Goal: Transaction & Acquisition: Purchase product/service

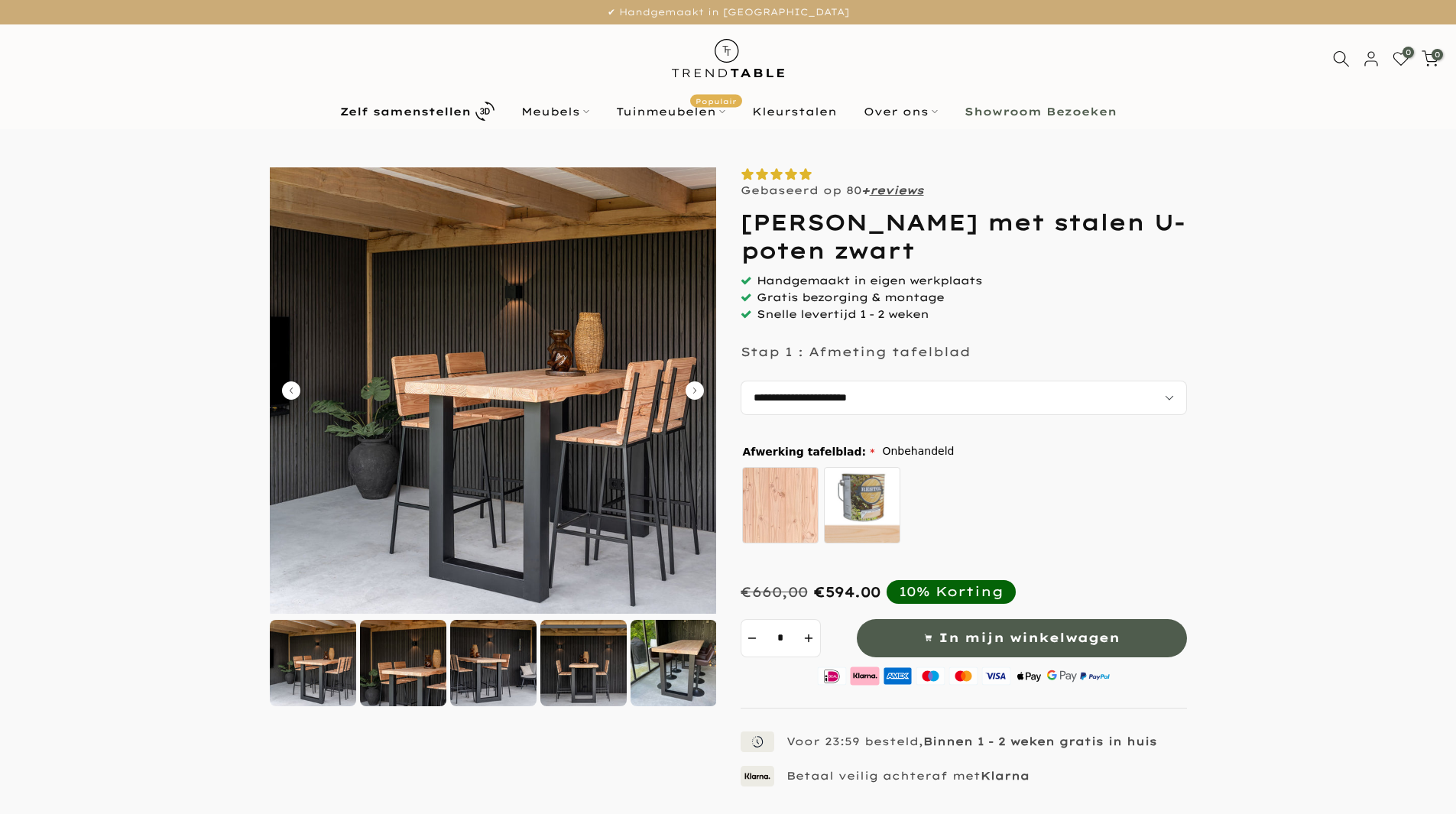
click at [594, 393] on img at bounding box center [493, 390] width 447 height 447
click at [593, 393] on img at bounding box center [493, 390] width 447 height 447
drag, startPoint x: 581, startPoint y: 393, endPoint x: 1320, endPoint y: 355, distance: 740.0
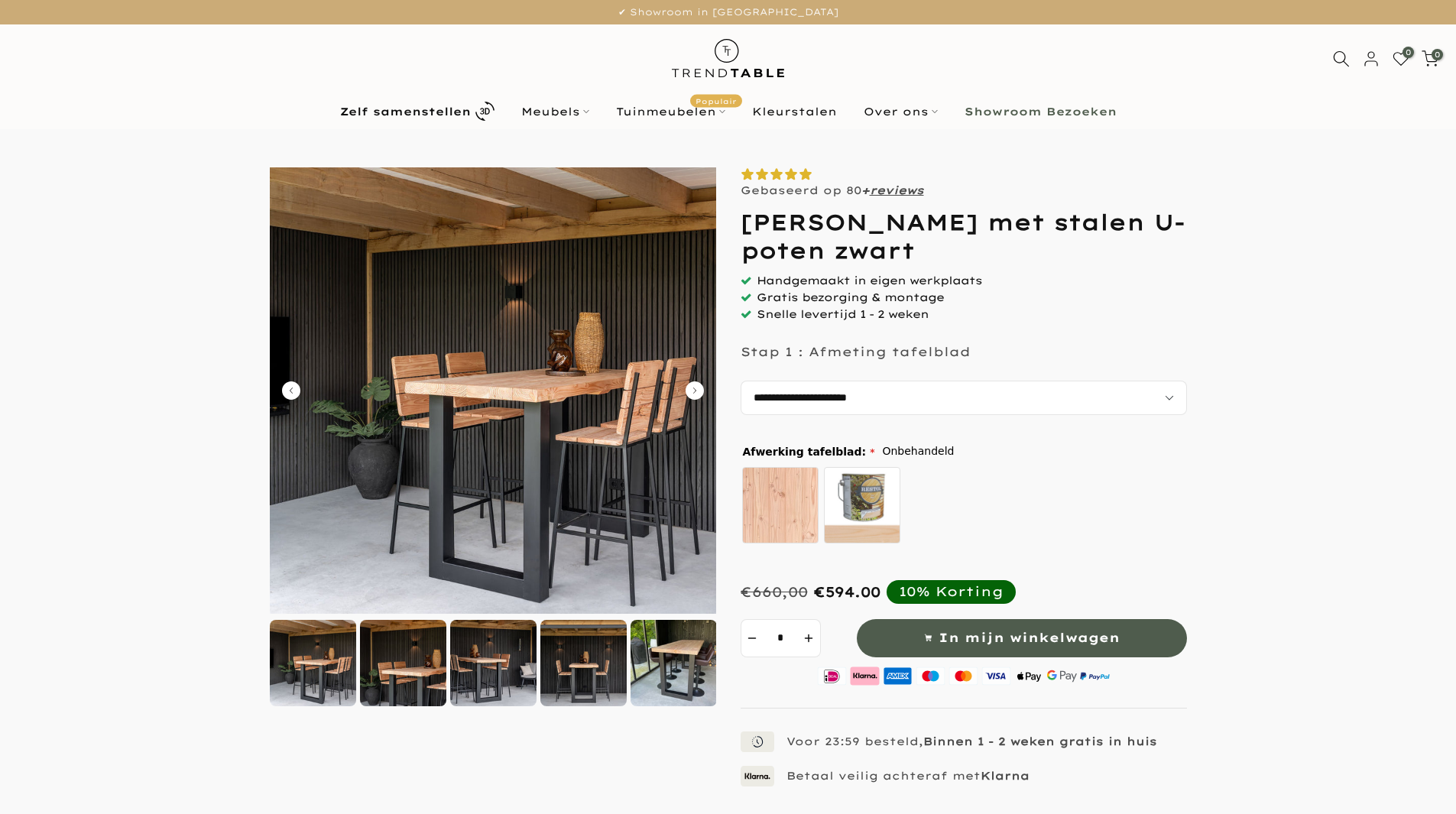
click at [1321, 354] on form at bounding box center [728, 575] width 1425 height 815
click at [490, 683] on div at bounding box center [494, 664] width 86 height 86
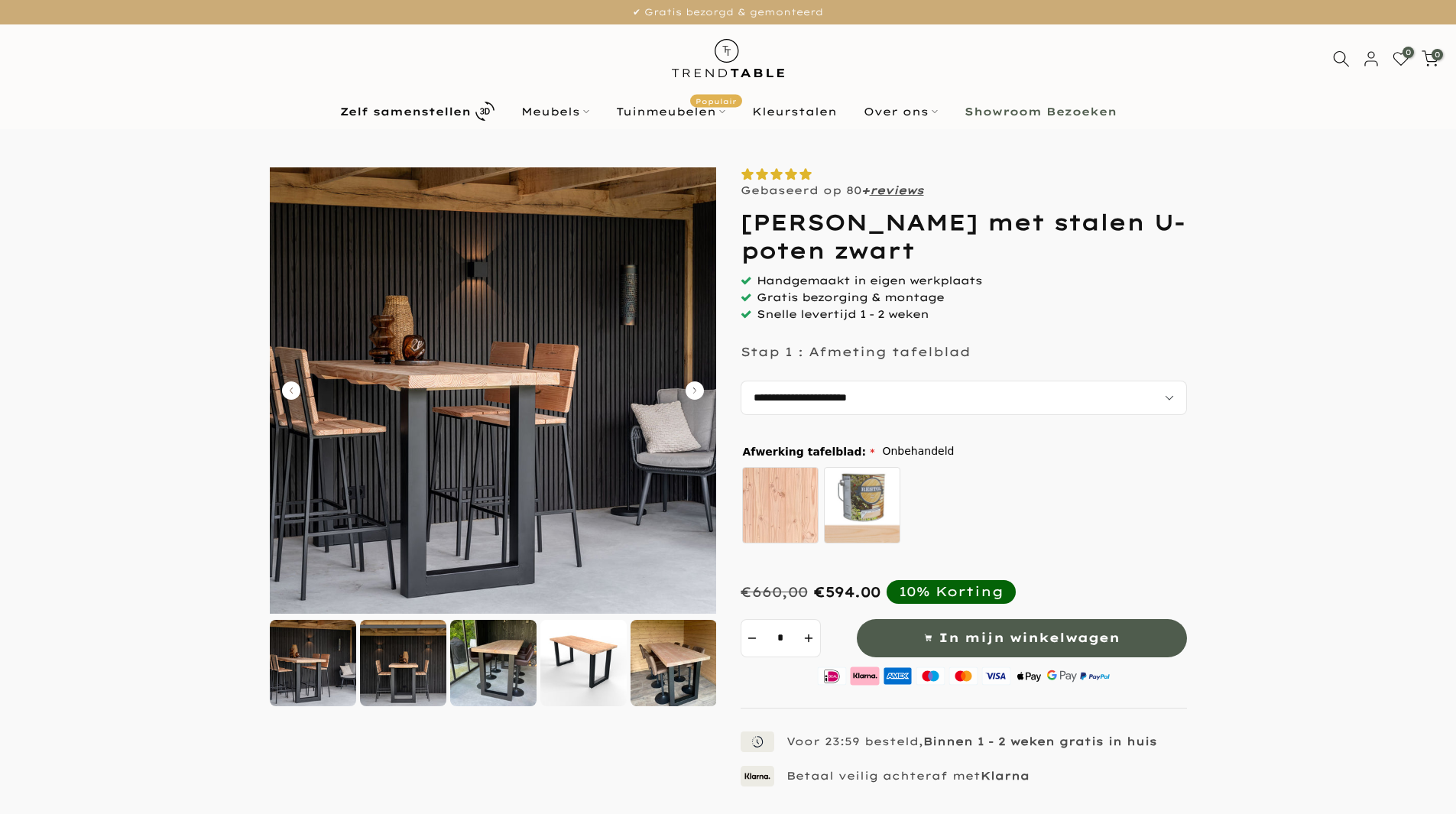
click at [325, 667] on img at bounding box center [313, 664] width 86 height 86
click at [324, 667] on img at bounding box center [313, 664] width 86 height 86
click at [382, 669] on div at bounding box center [403, 664] width 86 height 86
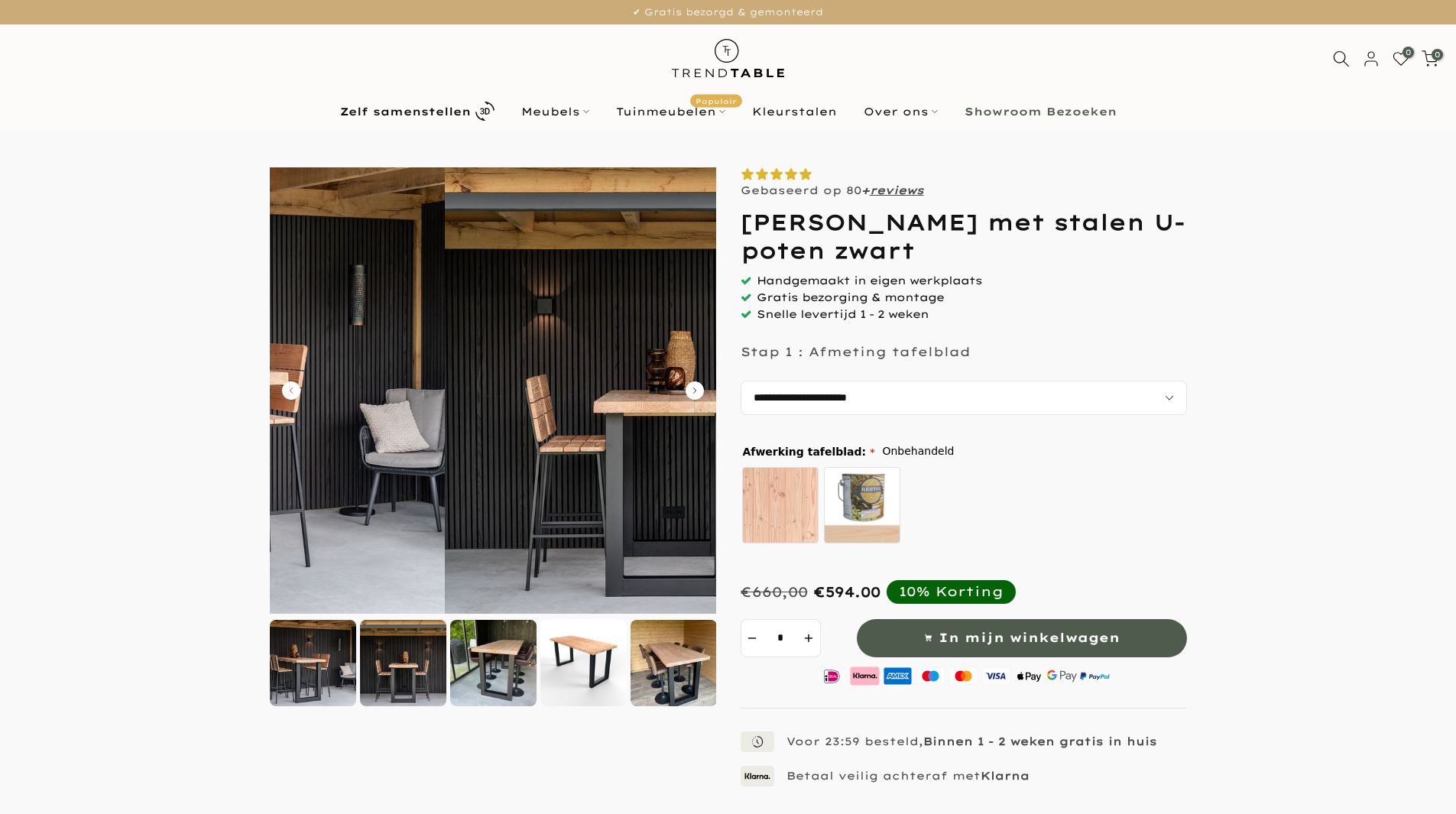
click at [382, 669] on img at bounding box center [403, 664] width 86 height 86
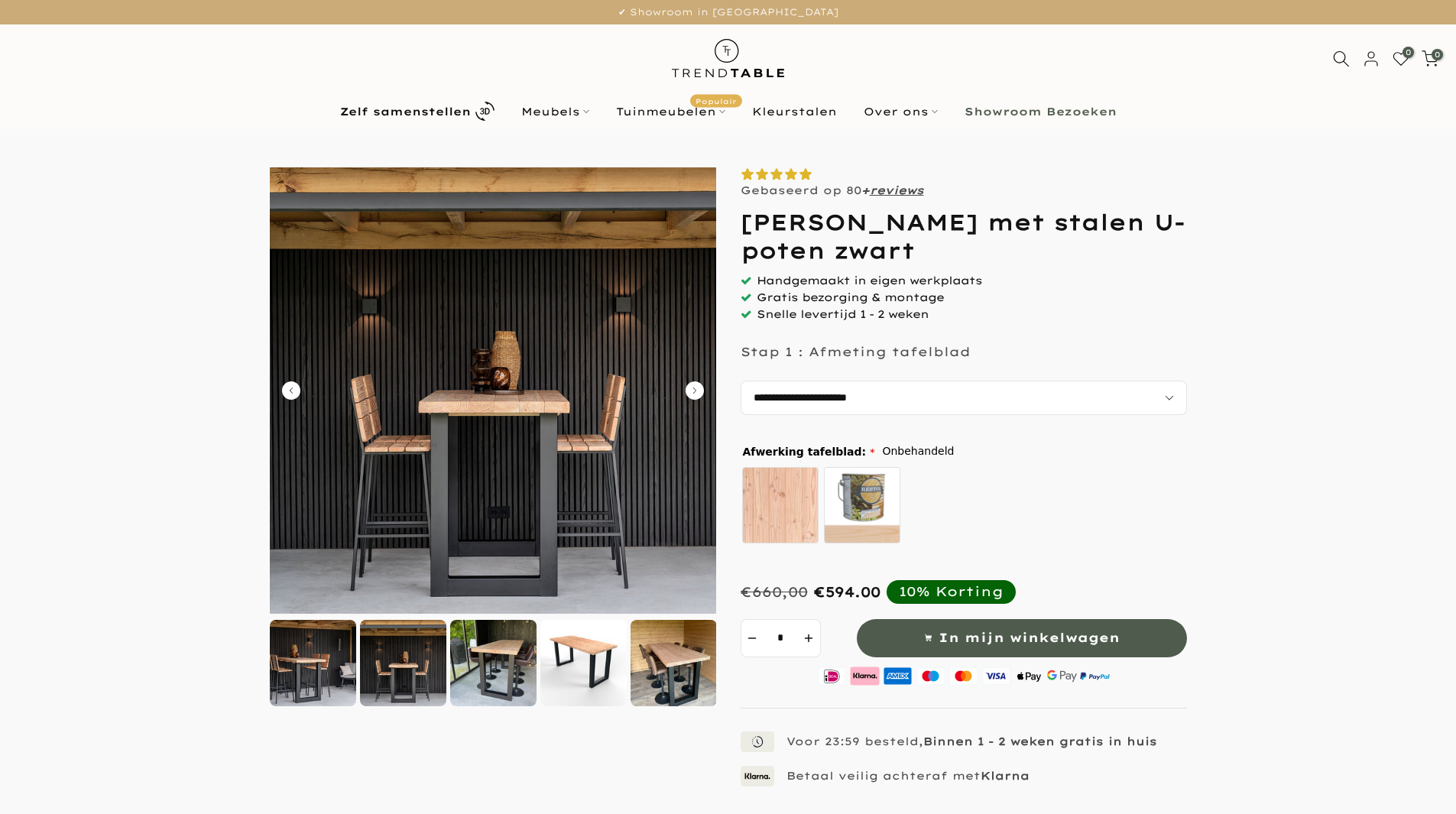
click at [491, 684] on div at bounding box center [494, 664] width 86 height 86
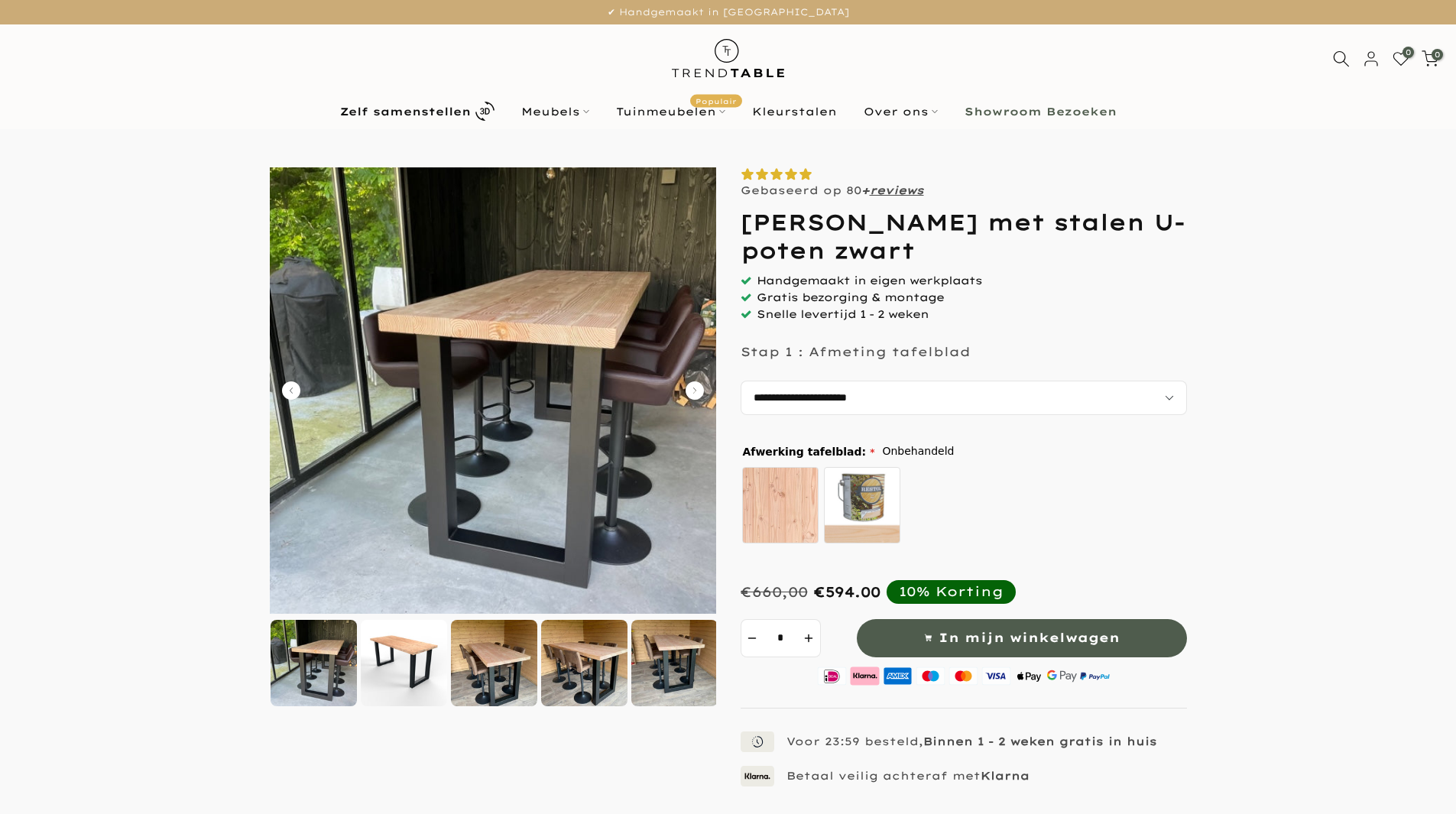
click at [325, 659] on img at bounding box center [314, 664] width 86 height 86
click at [516, 497] on img at bounding box center [493, 390] width 447 height 447
click at [517, 497] on img at bounding box center [493, 390] width 447 height 447
click at [287, 386] on icon "Carousel Back Arrow" at bounding box center [292, 391] width 19 height 19
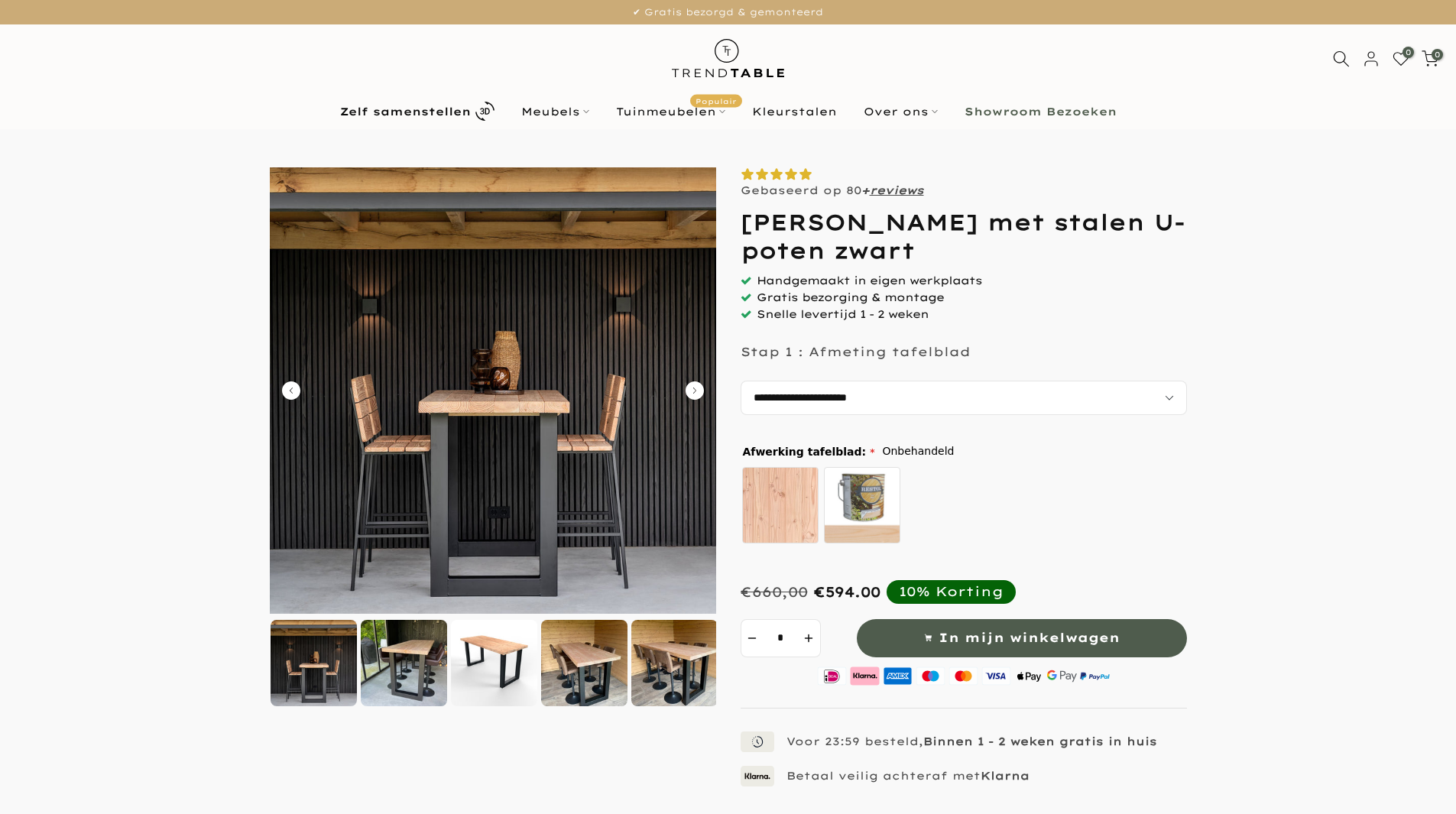
click at [288, 386] on icon "Carousel Back Arrow" at bounding box center [292, 391] width 19 height 19
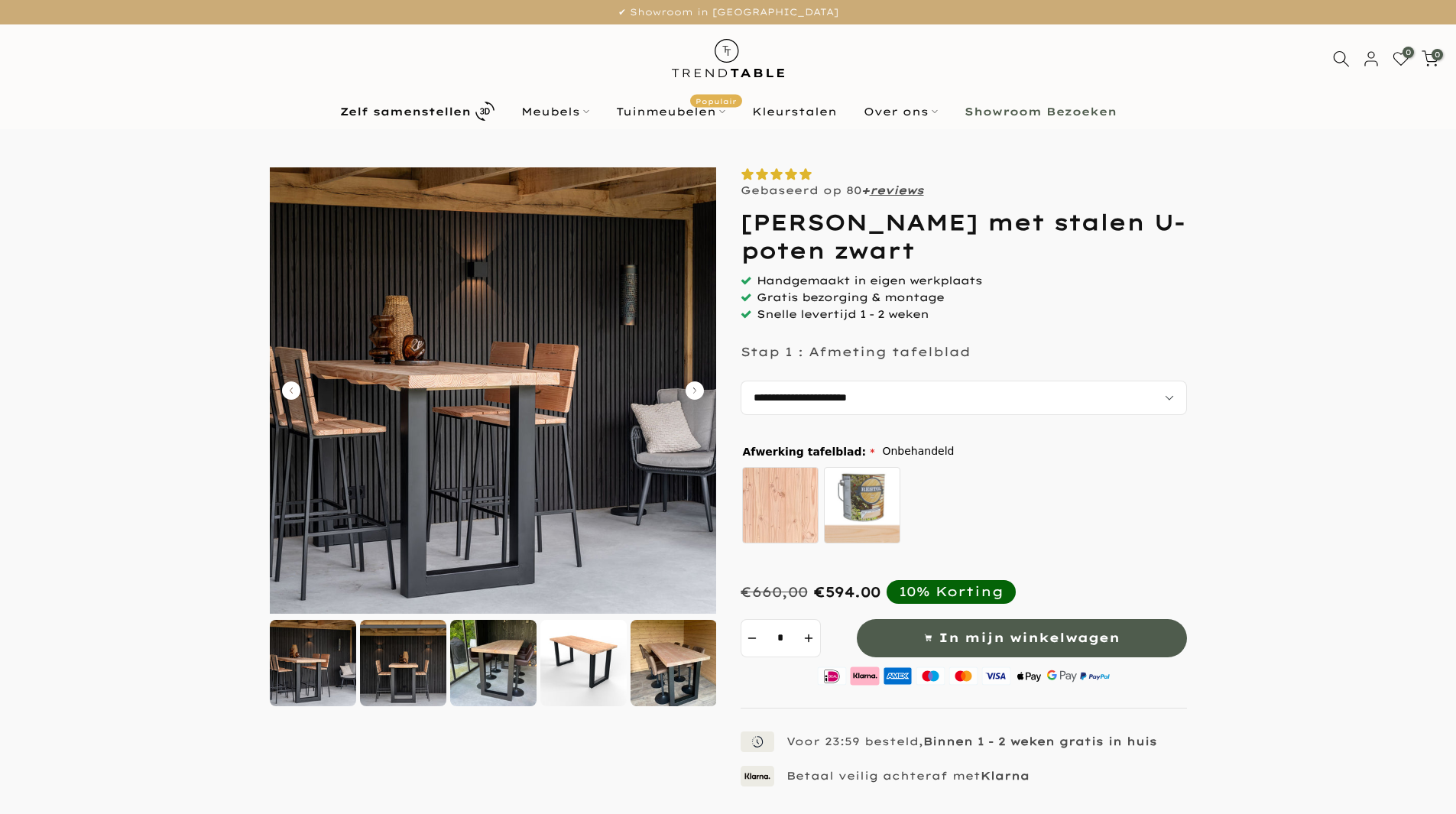
click at [1356, 400] on form at bounding box center [728, 575] width 1425 height 815
